Goal: Task Accomplishment & Management: Use online tool/utility

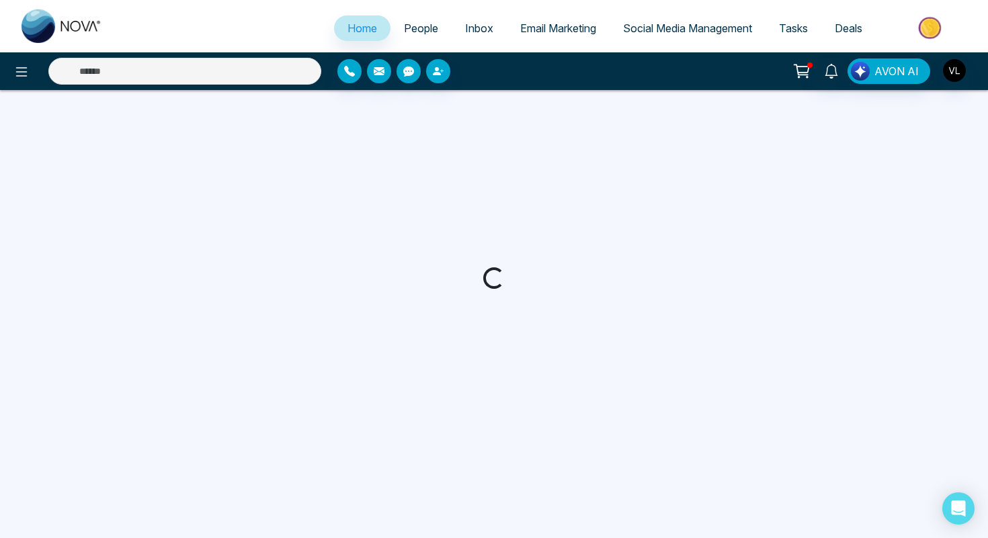
select select "*"
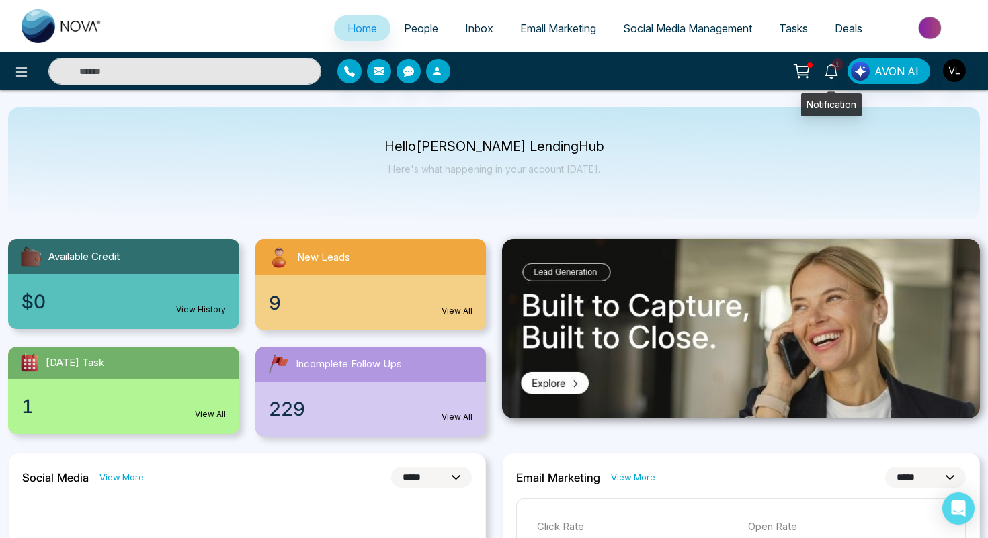
click at [827, 75] on icon at bounding box center [831, 71] width 15 height 15
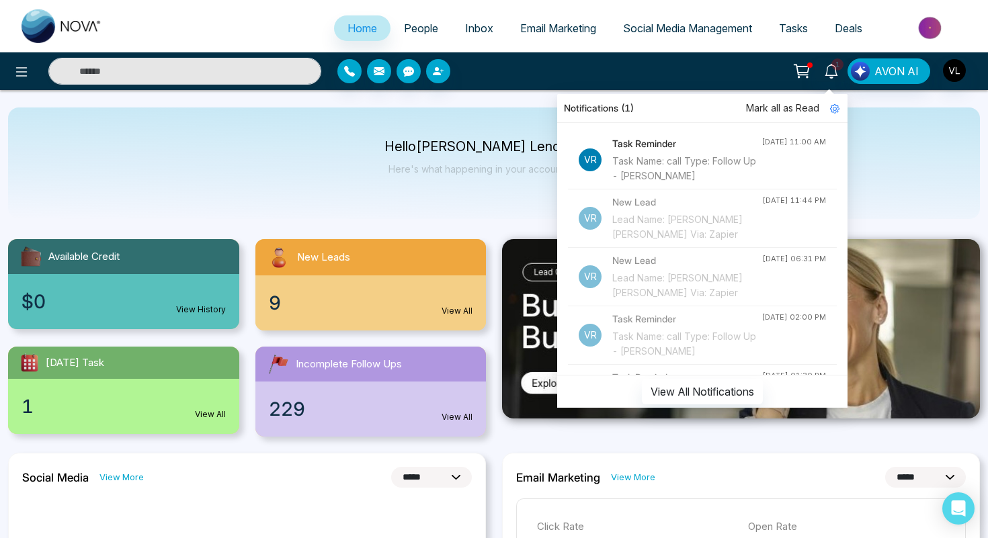
click at [696, 173] on div "Task Name: call Type: Follow Up - [PERSON_NAME]" at bounding box center [686, 169] width 149 height 30
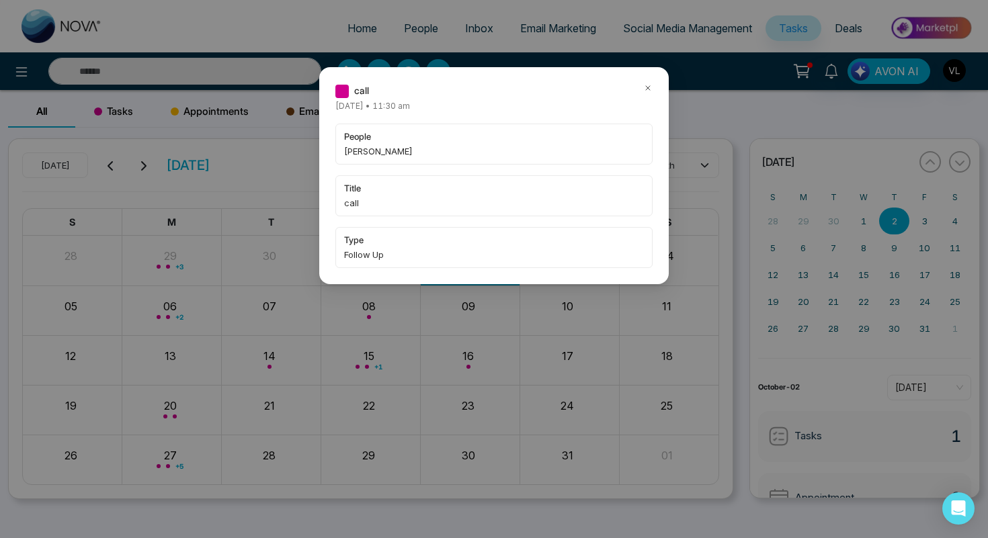
click at [661, 87] on div "call [DATE] • 11:30 am people [PERSON_NAME] title call type Follow Up" at bounding box center [493, 175] width 349 height 217
click at [649, 87] on icon at bounding box center [647, 87] width 9 height 9
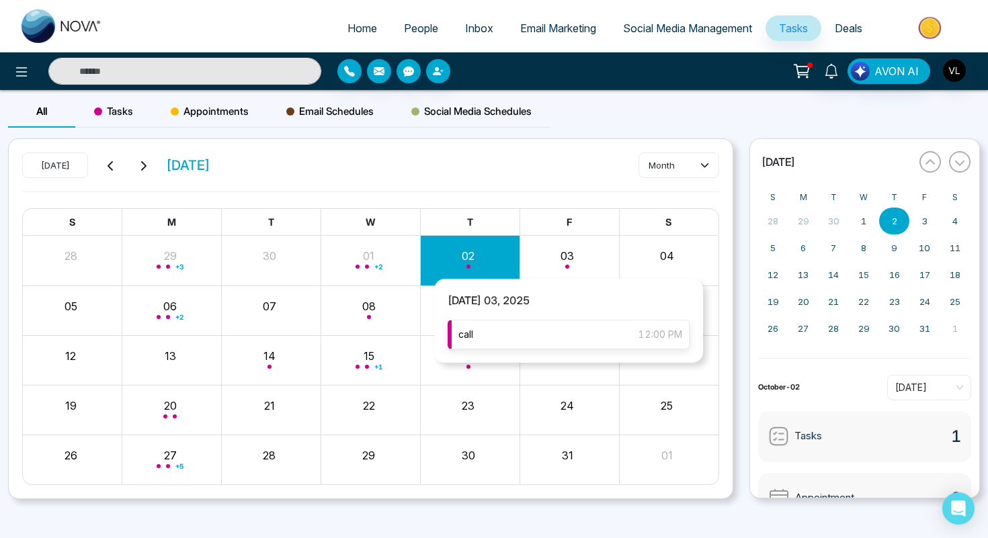
click at [548, 337] on div "call 12:00 PM" at bounding box center [569, 335] width 242 height 30
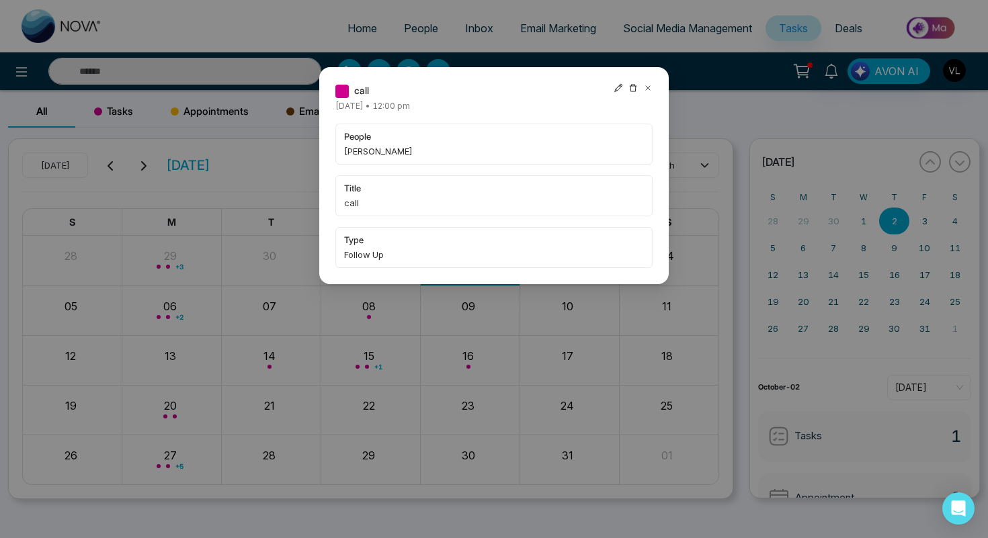
click at [646, 89] on icon at bounding box center [648, 88] width 4 height 4
